Goal: Task Accomplishment & Management: Complete application form

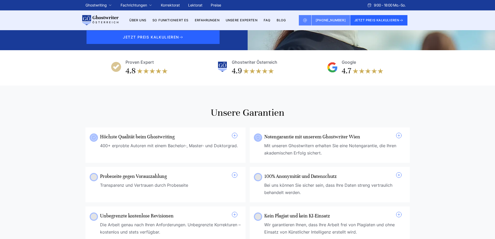
scroll to position [125, 0]
